Goal: Entertainment & Leisure: Consume media (video, audio)

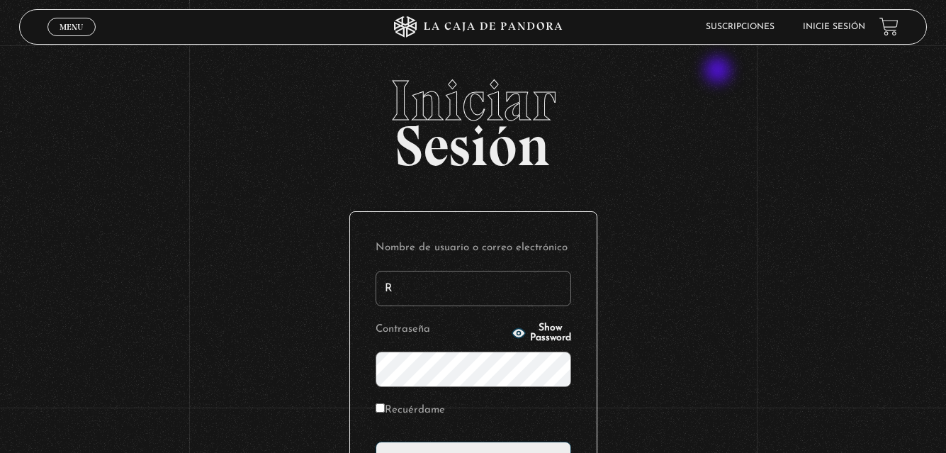
type input "[PERSON_NAME]"
click at [499, 344] on p "Contraseña Show Password" at bounding box center [473, 353] width 196 height 69
click at [499, 342] on p "Contraseña Show Password" at bounding box center [473, 353] width 196 height 69
click at [499, 341] on p "Contraseña Show Password" at bounding box center [473, 353] width 196 height 69
click at [516, 334] on circle "button" at bounding box center [518, 334] width 4 height 4
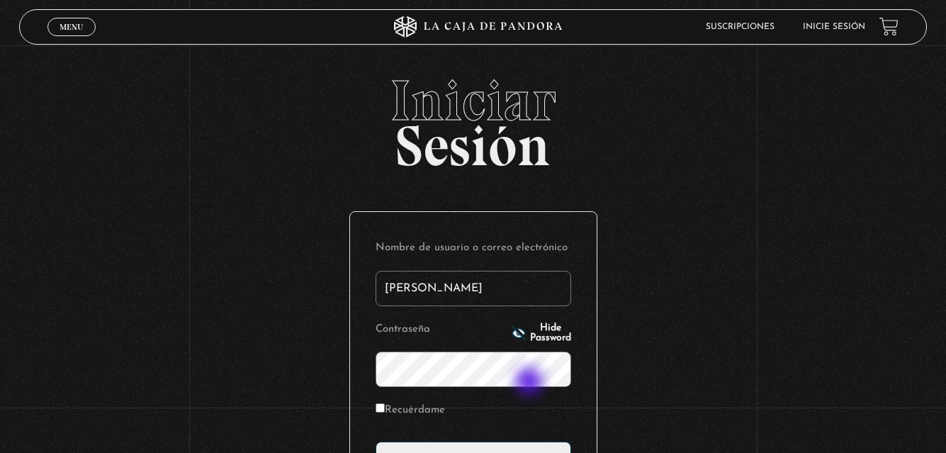
click at [375, 441] on input "Acceder" at bounding box center [473, 458] width 196 height 35
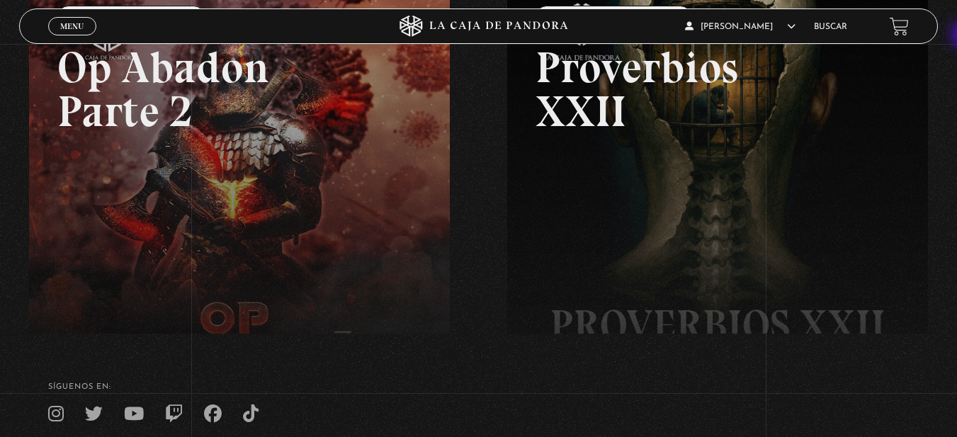
scroll to position [249, 0]
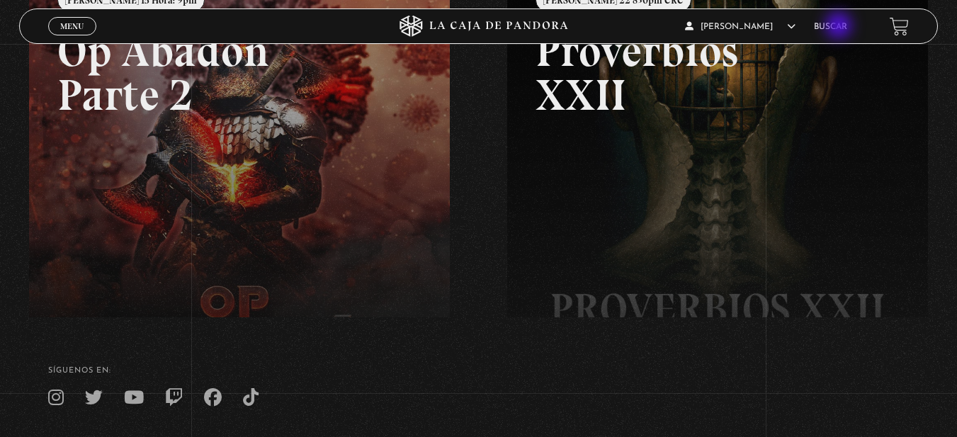
click at [840, 27] on link "Buscar" at bounding box center [830, 27] width 33 height 9
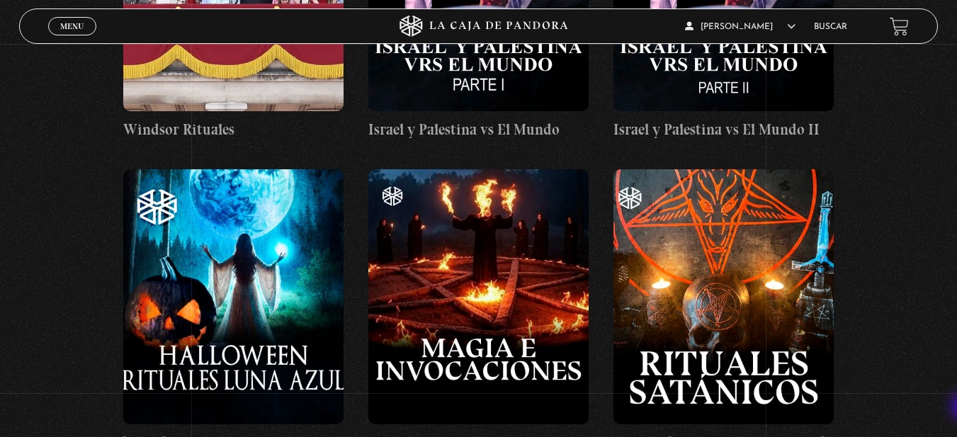
scroll to position [34404, 0]
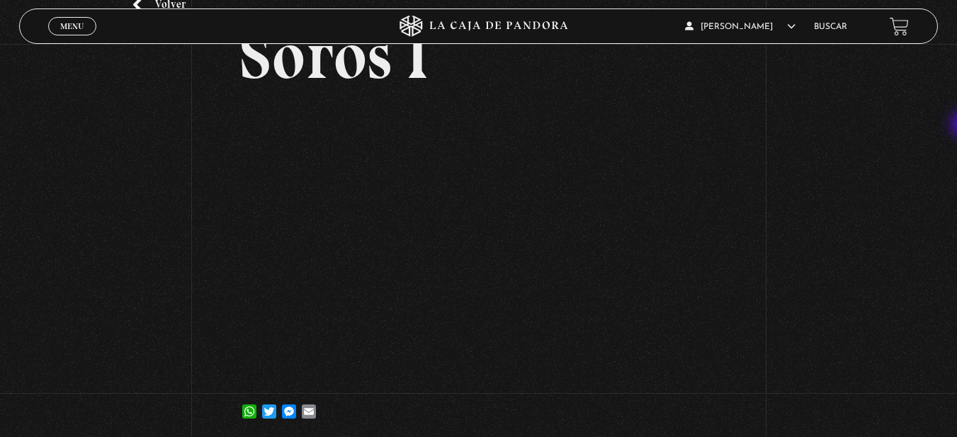
scroll to position [90, 0]
